Goal: Transaction & Acquisition: Purchase product/service

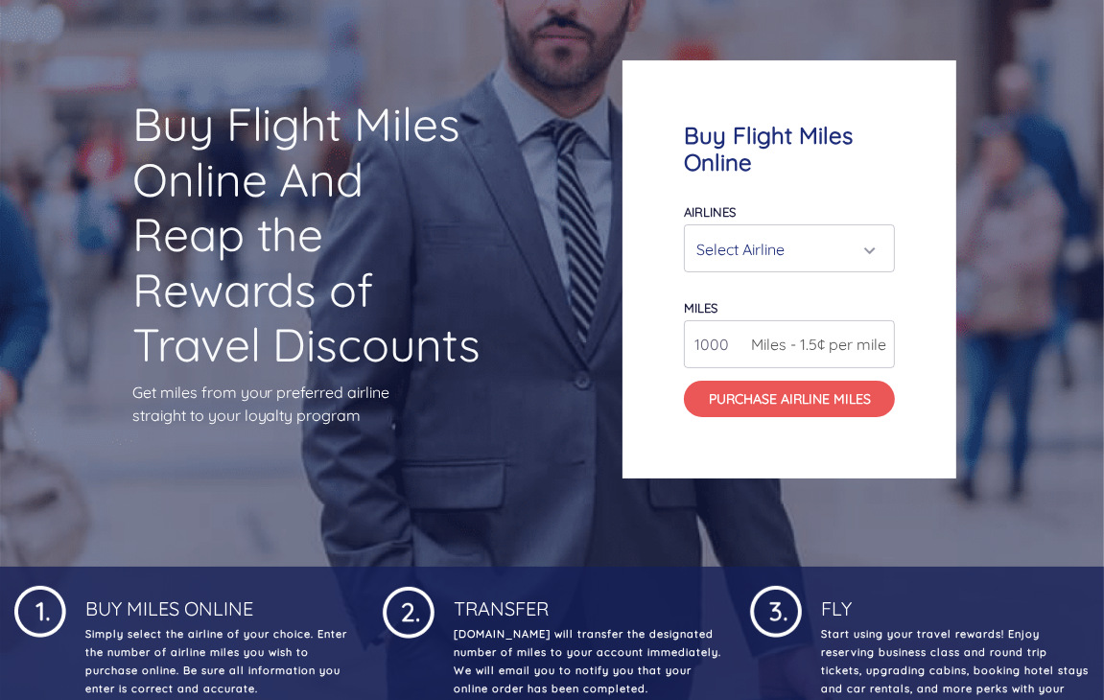
scroll to position [151, 0]
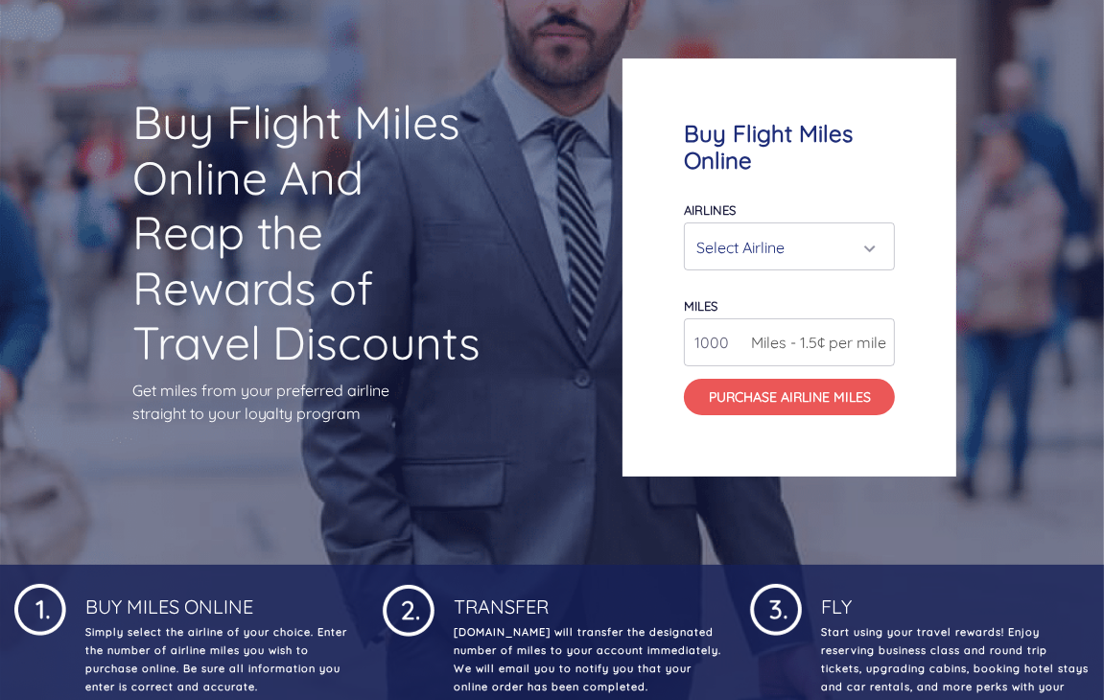
click at [819, 237] on div "Select Airline" at bounding box center [783, 247] width 175 height 36
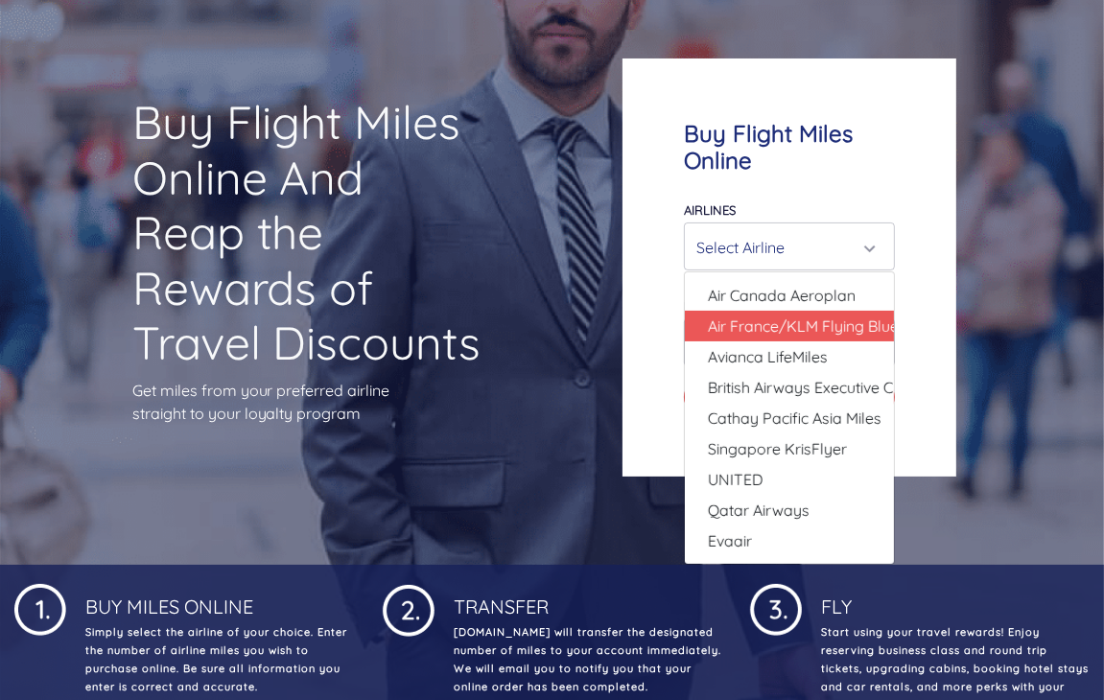
click at [769, 336] on span "Air France/KLM Flying Blue" at bounding box center [803, 326] width 191 height 23
select select "Air France/KLM Flying Blue"
type input "49000"
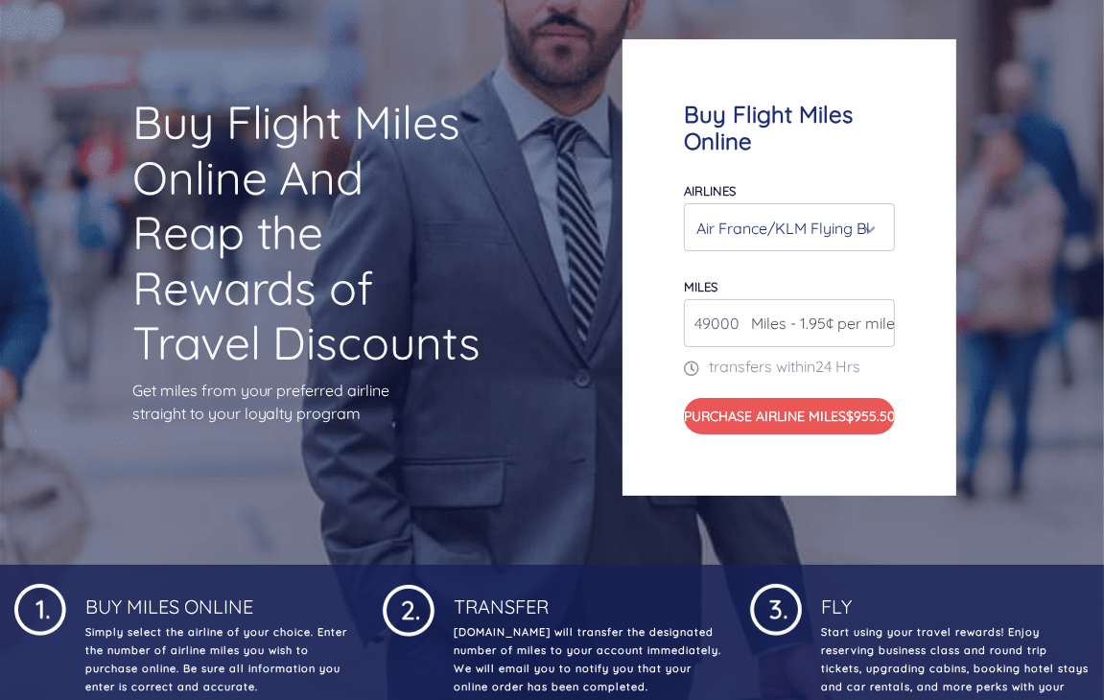
click at [845, 229] on div "Air France/KLM Flying Blue" at bounding box center [783, 228] width 175 height 36
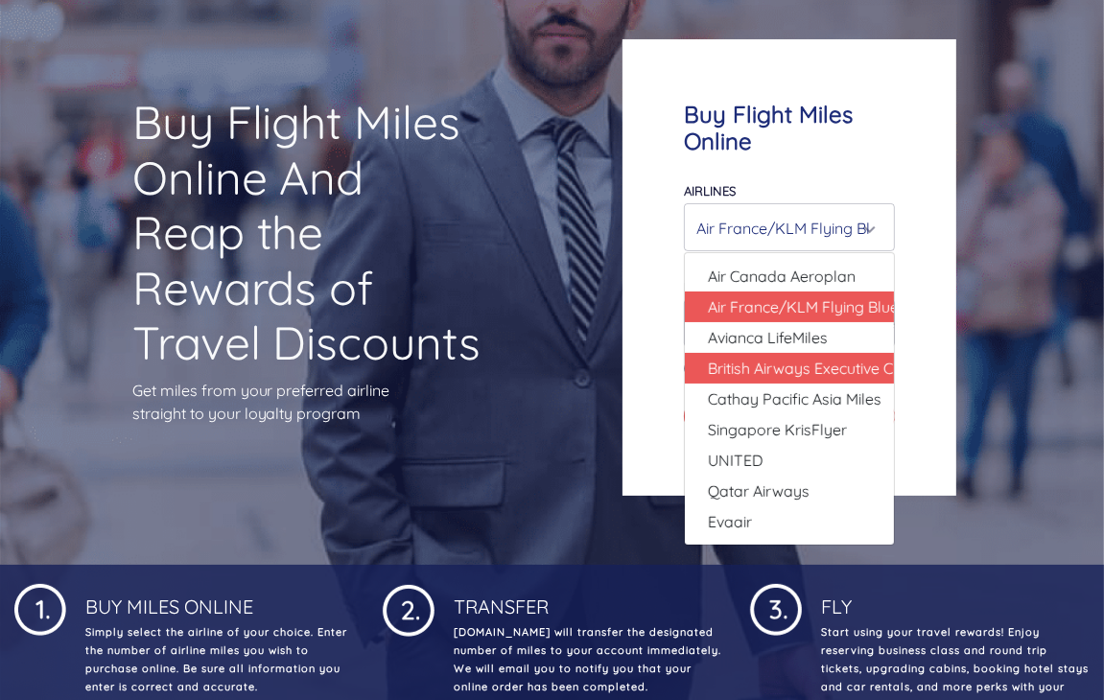
click at [847, 357] on span "British Airways Executive Club" at bounding box center [811, 368] width 207 height 23
select select "British Airways Executive Club"
type input "80000"
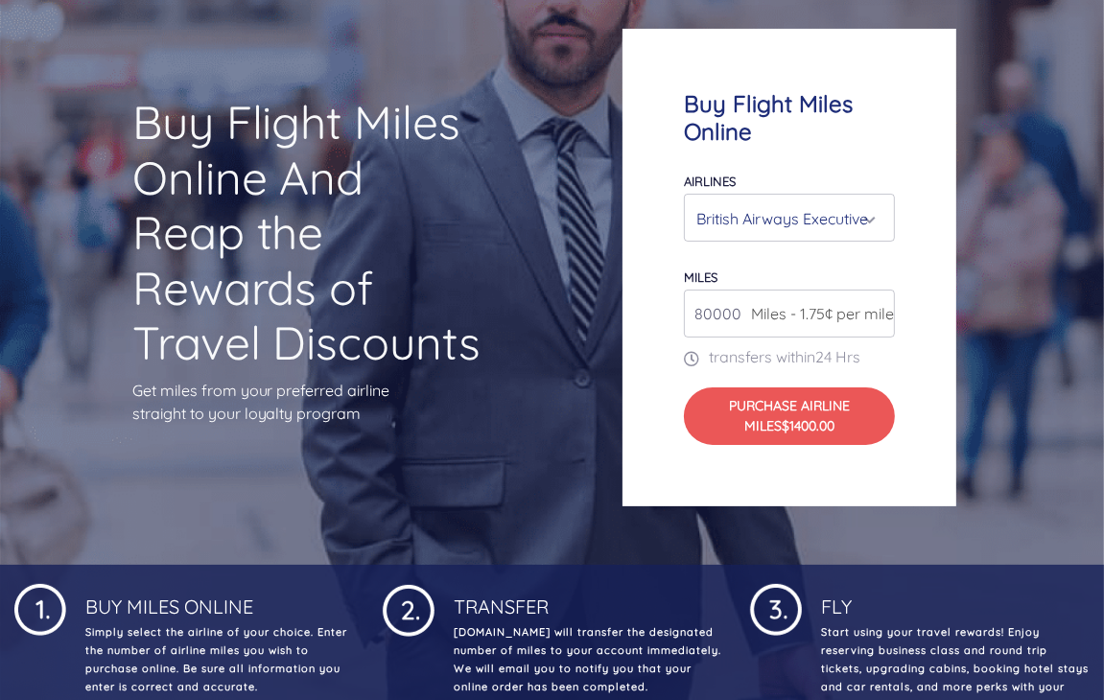
click at [840, 227] on div "British Airways Executive Club" at bounding box center [783, 218] width 175 height 36
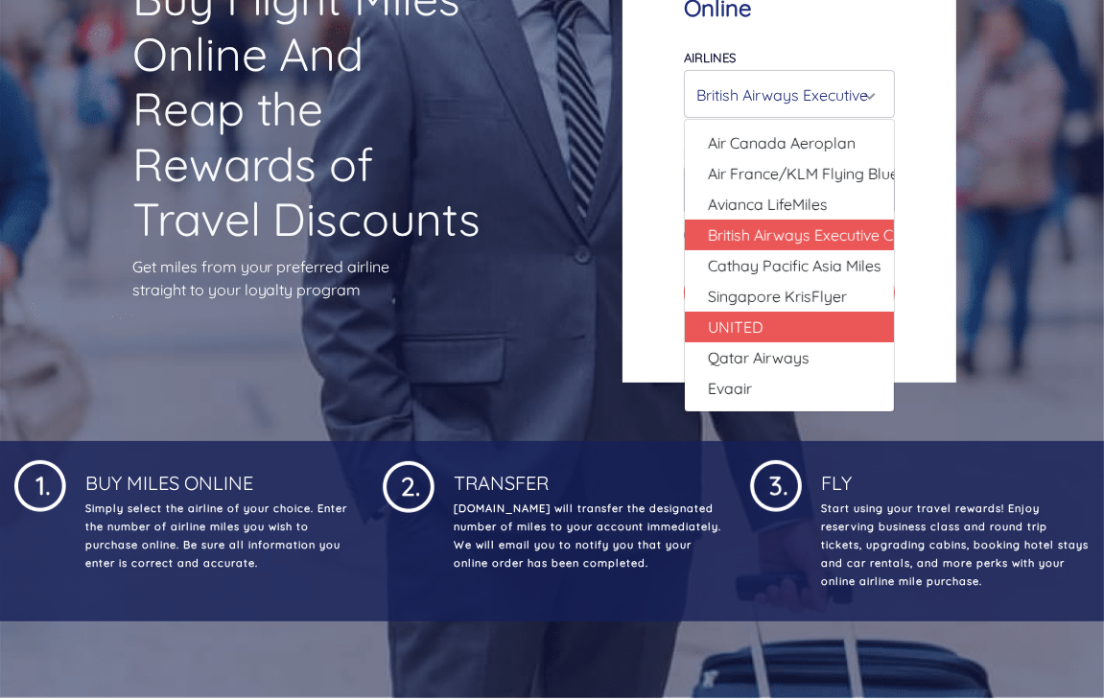
scroll to position [275, 0]
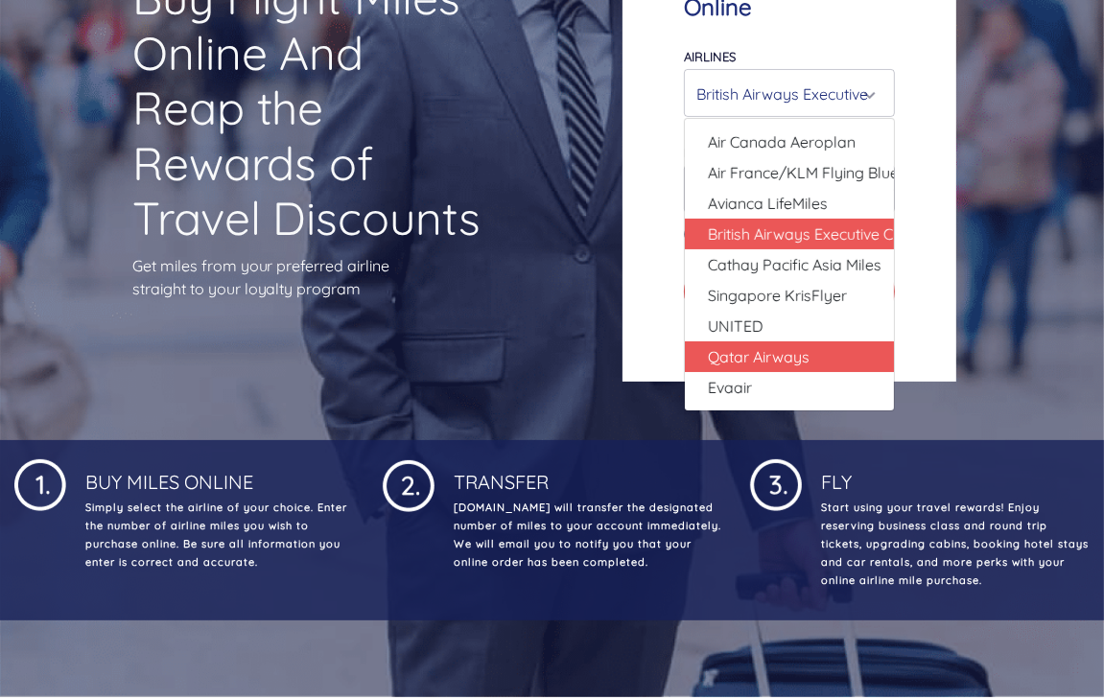
click at [784, 356] on span "Qatar Airways" at bounding box center [759, 356] width 102 height 23
select select "Qatar Airways"
type input "10000"
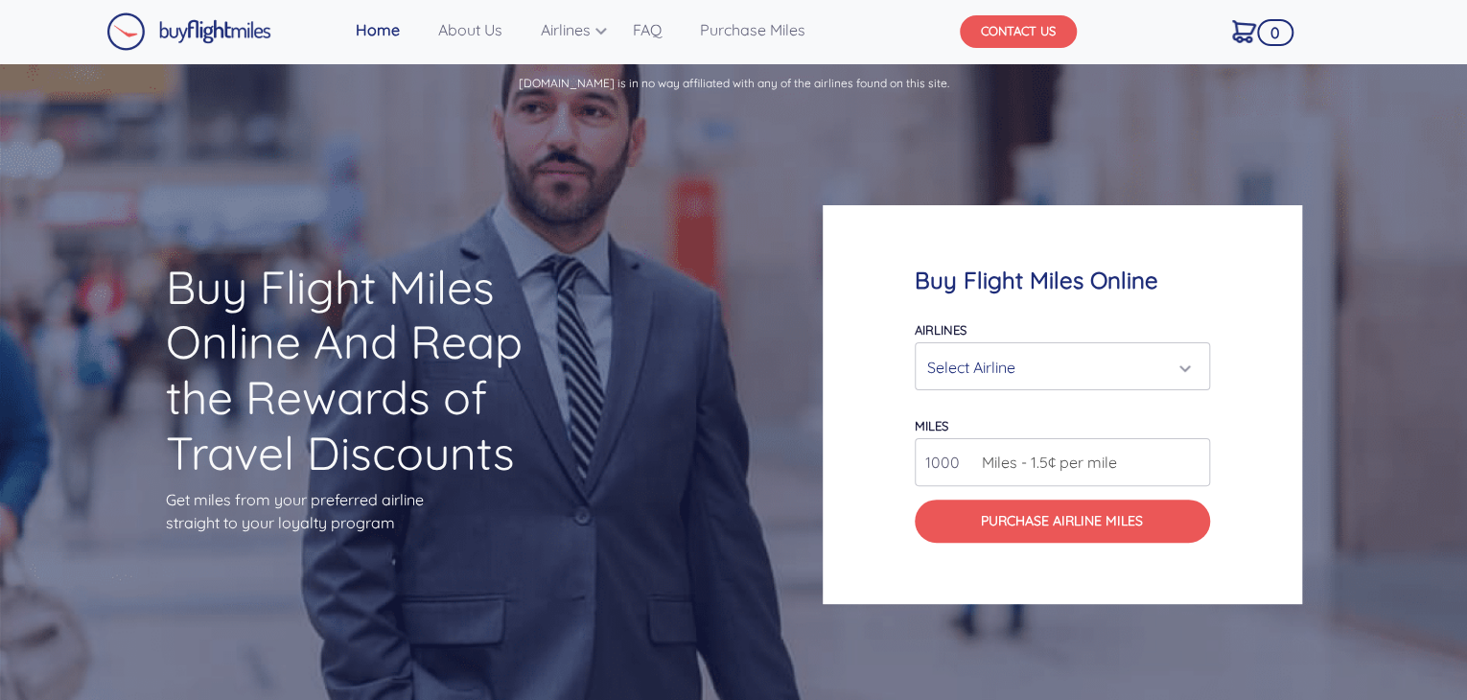
click at [1012, 34] on button "CONTACT US" at bounding box center [1018, 31] width 117 height 33
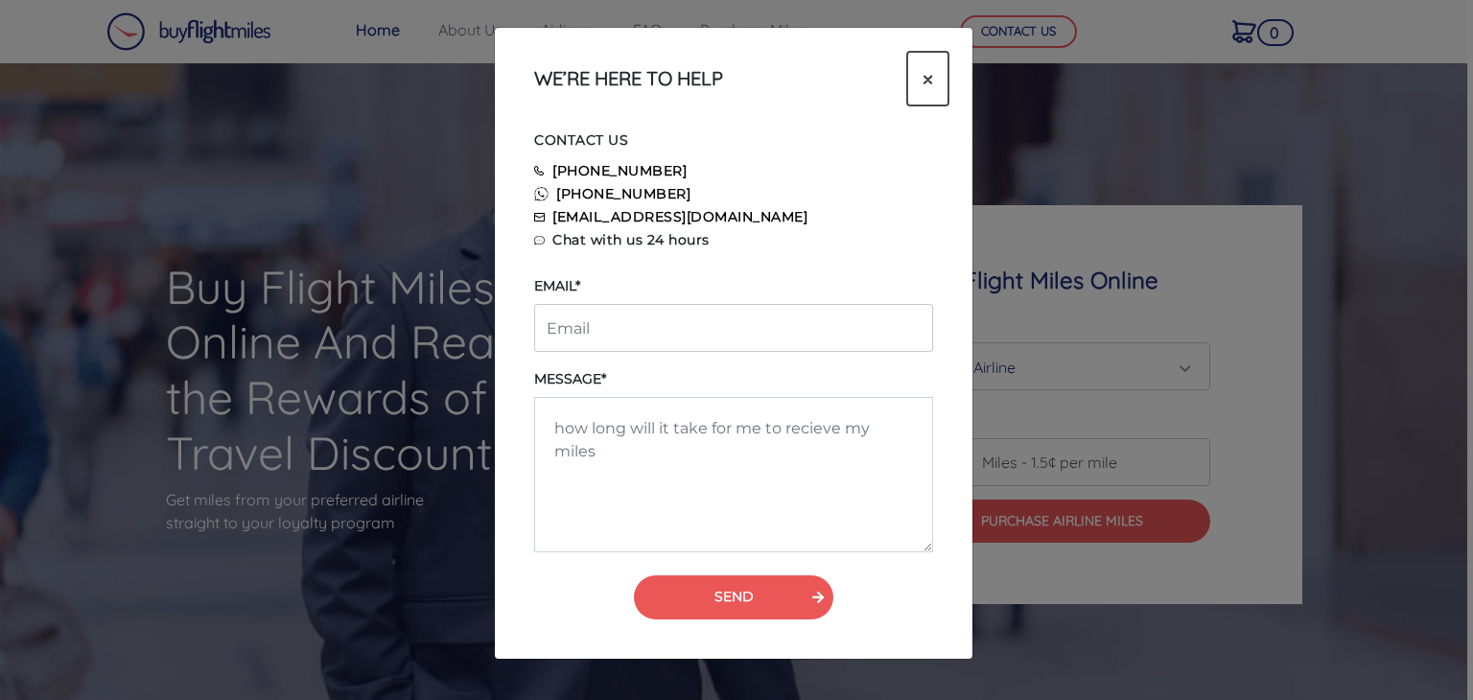
click at [937, 73] on button "×" at bounding box center [927, 79] width 41 height 54
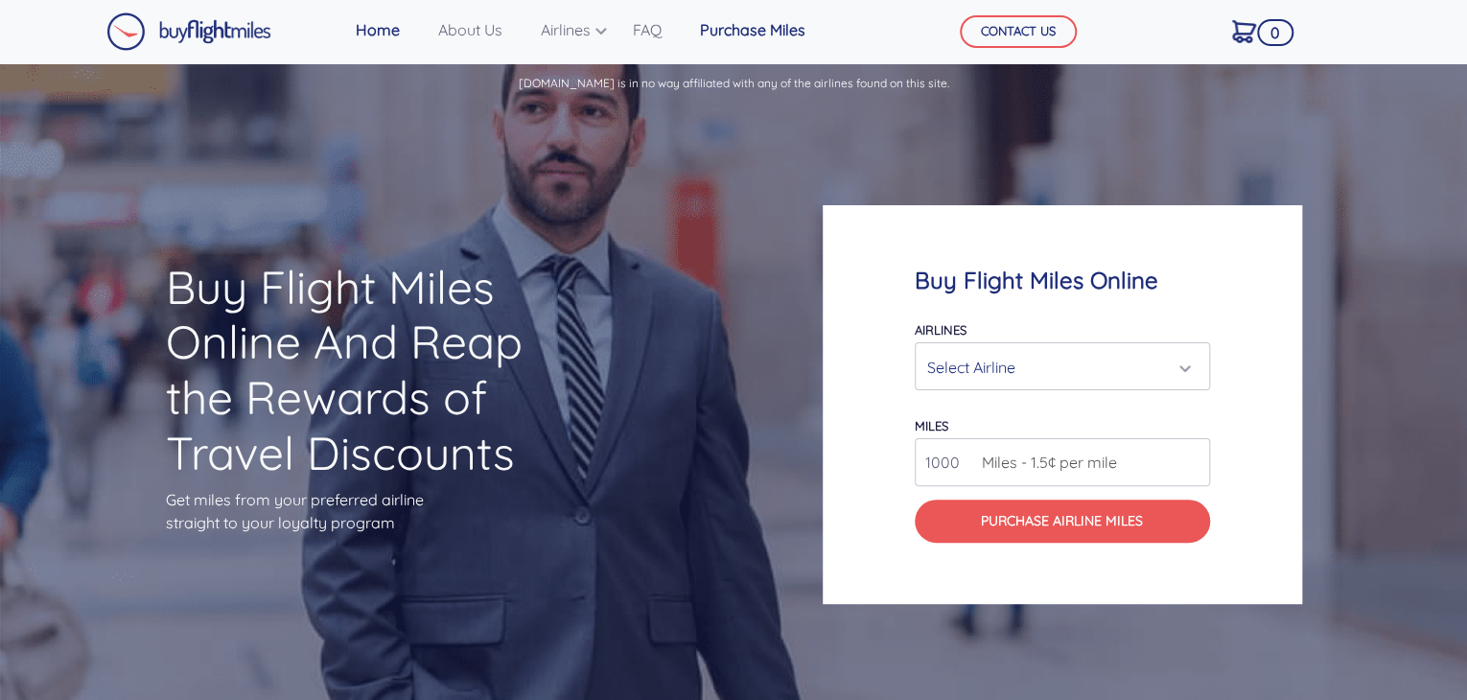
click at [716, 20] on link "Purchase Miles" at bounding box center [752, 30] width 121 height 38
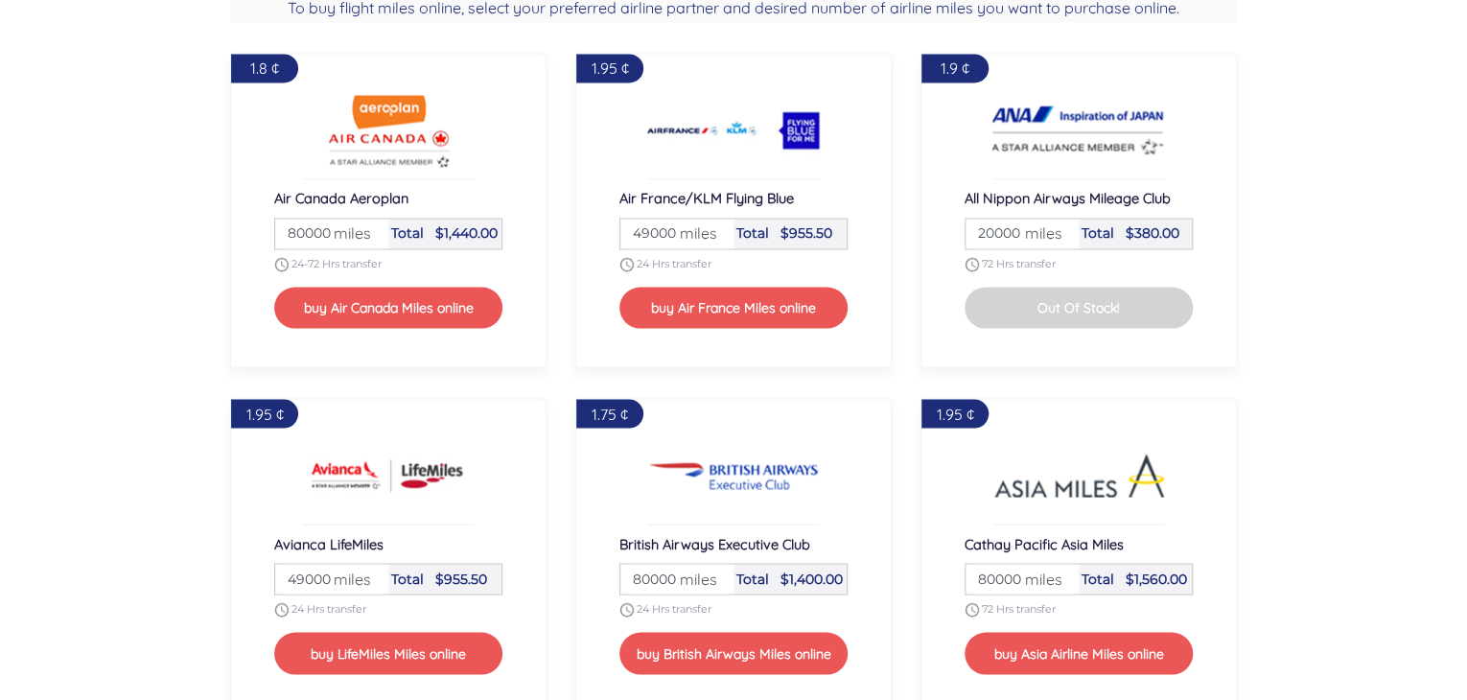
scroll to position [1587, 0]
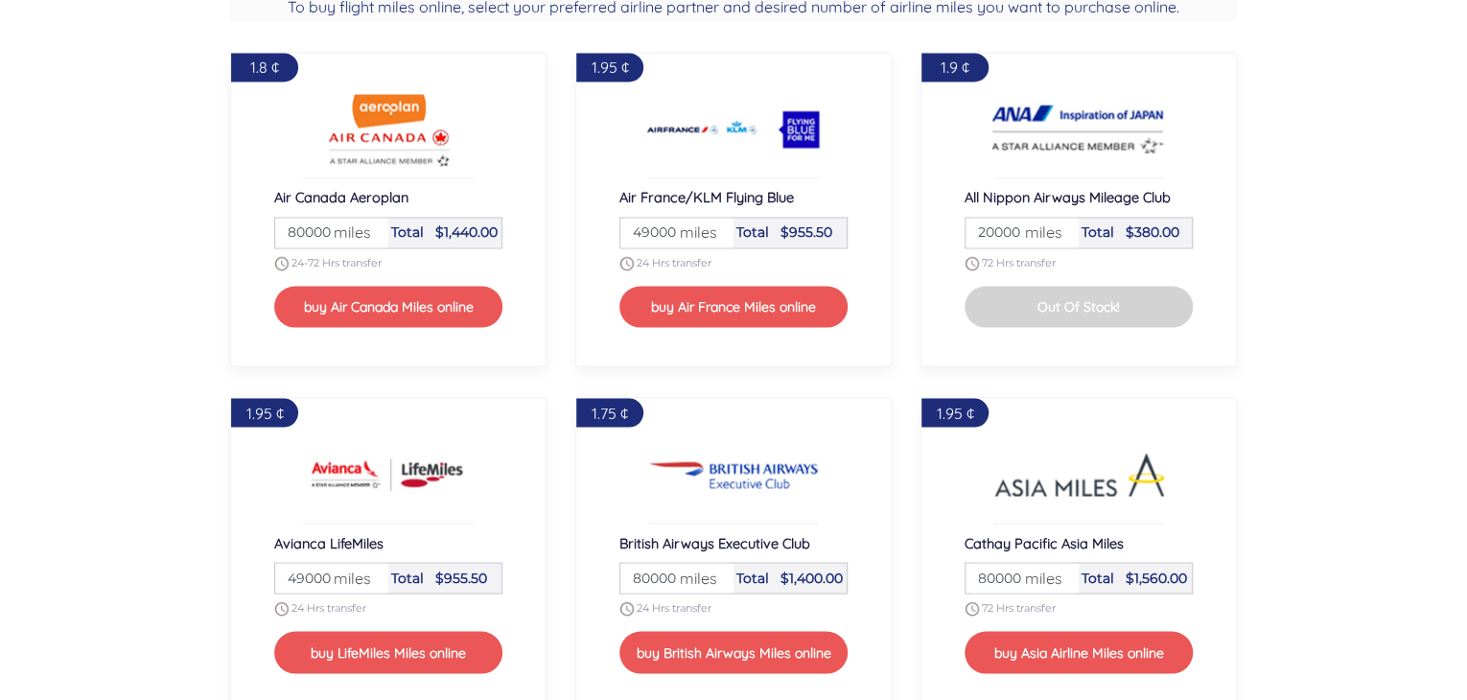
click at [672, 226] on span "miles" at bounding box center [692, 232] width 47 height 23
click at [693, 233] on span "miles" at bounding box center [692, 232] width 47 height 23
click at [684, 233] on span "miles" at bounding box center [692, 232] width 47 height 23
click at [675, 233] on span "miles" at bounding box center [692, 232] width 47 height 23
